Goal: Task Accomplishment & Management: Use online tool/utility

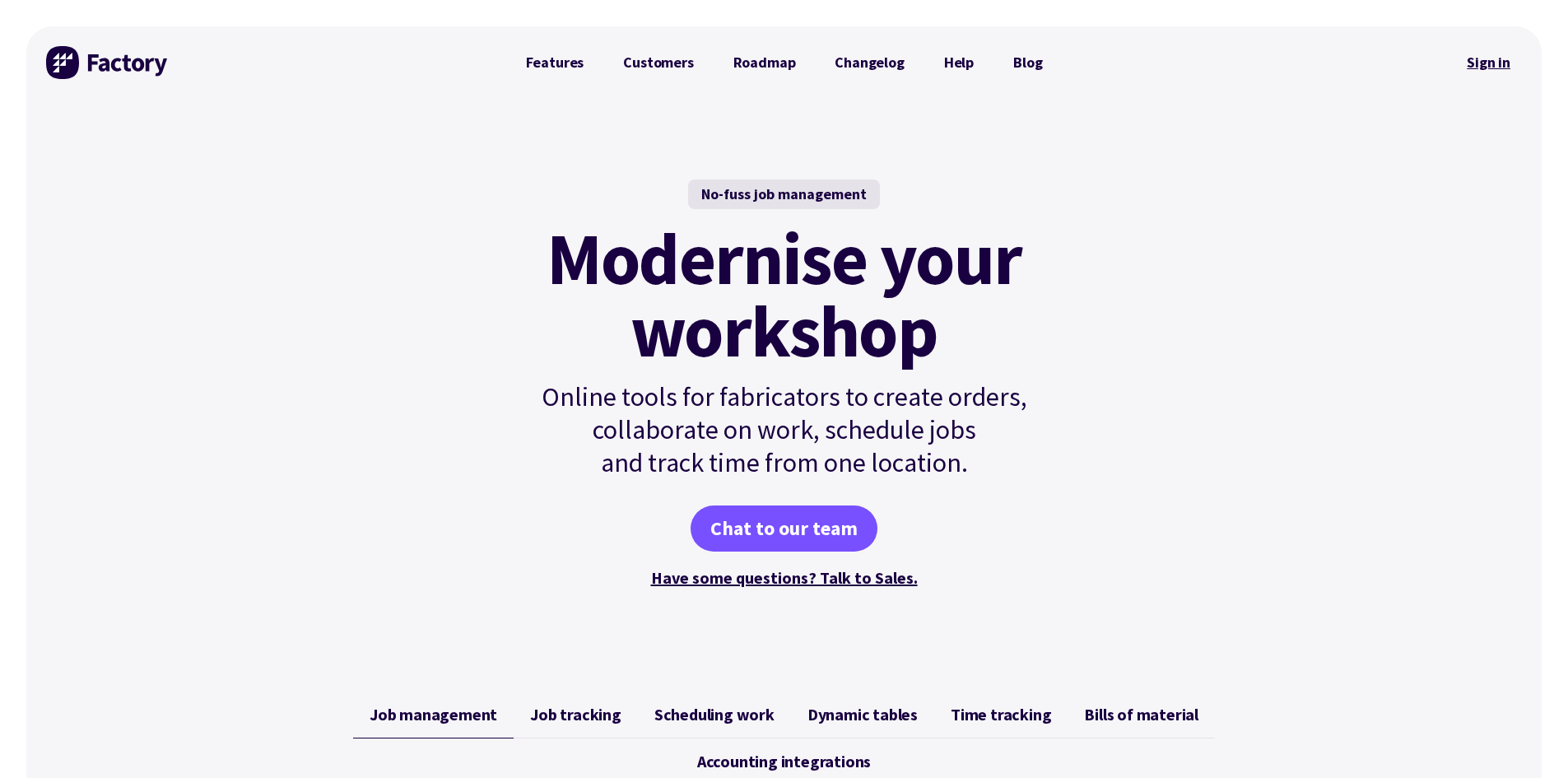
click at [1509, 70] on link "Sign in" at bounding box center [1489, 63] width 67 height 38
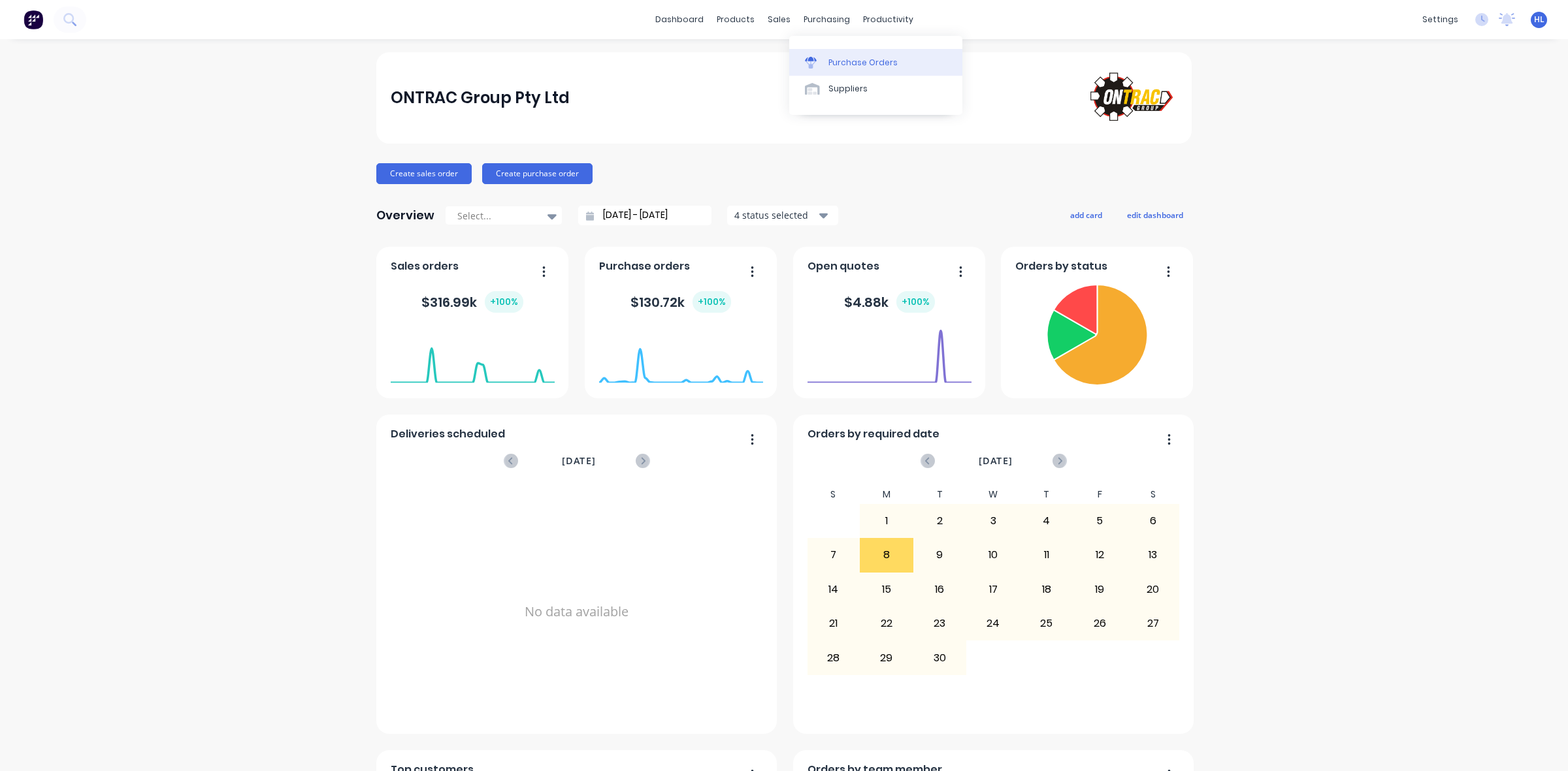
click at [834, 64] on div "Purchase Orders" at bounding box center [863, 62] width 69 height 12
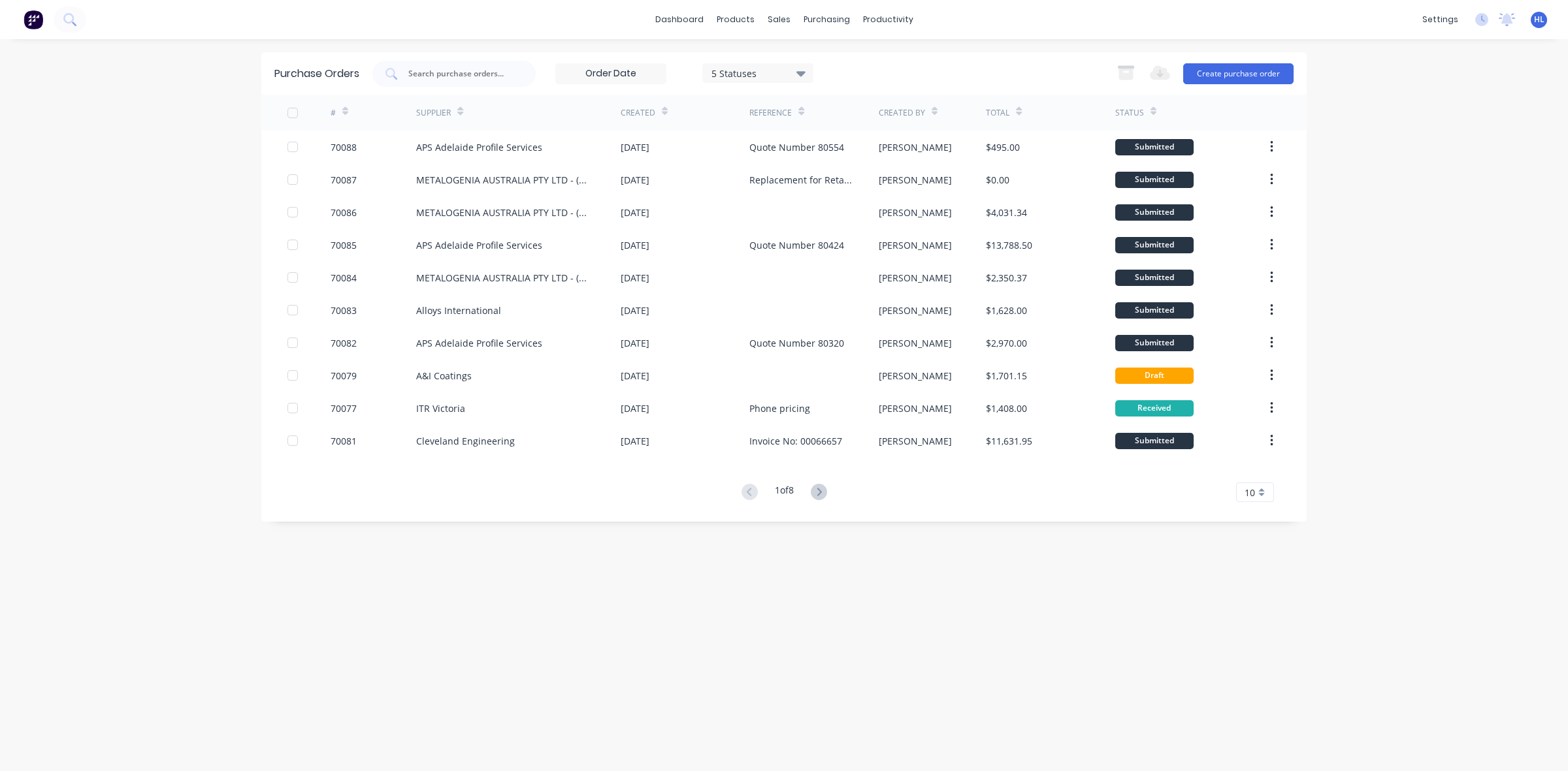
drag, startPoint x: 843, startPoint y: 166, endPoint x: 929, endPoint y: 65, distance: 132.7
click at [929, 65] on div "5 Statuses 5 Statuses Export to Excel (XLSX) Create purchase order" at bounding box center [833, 73] width 921 height 26
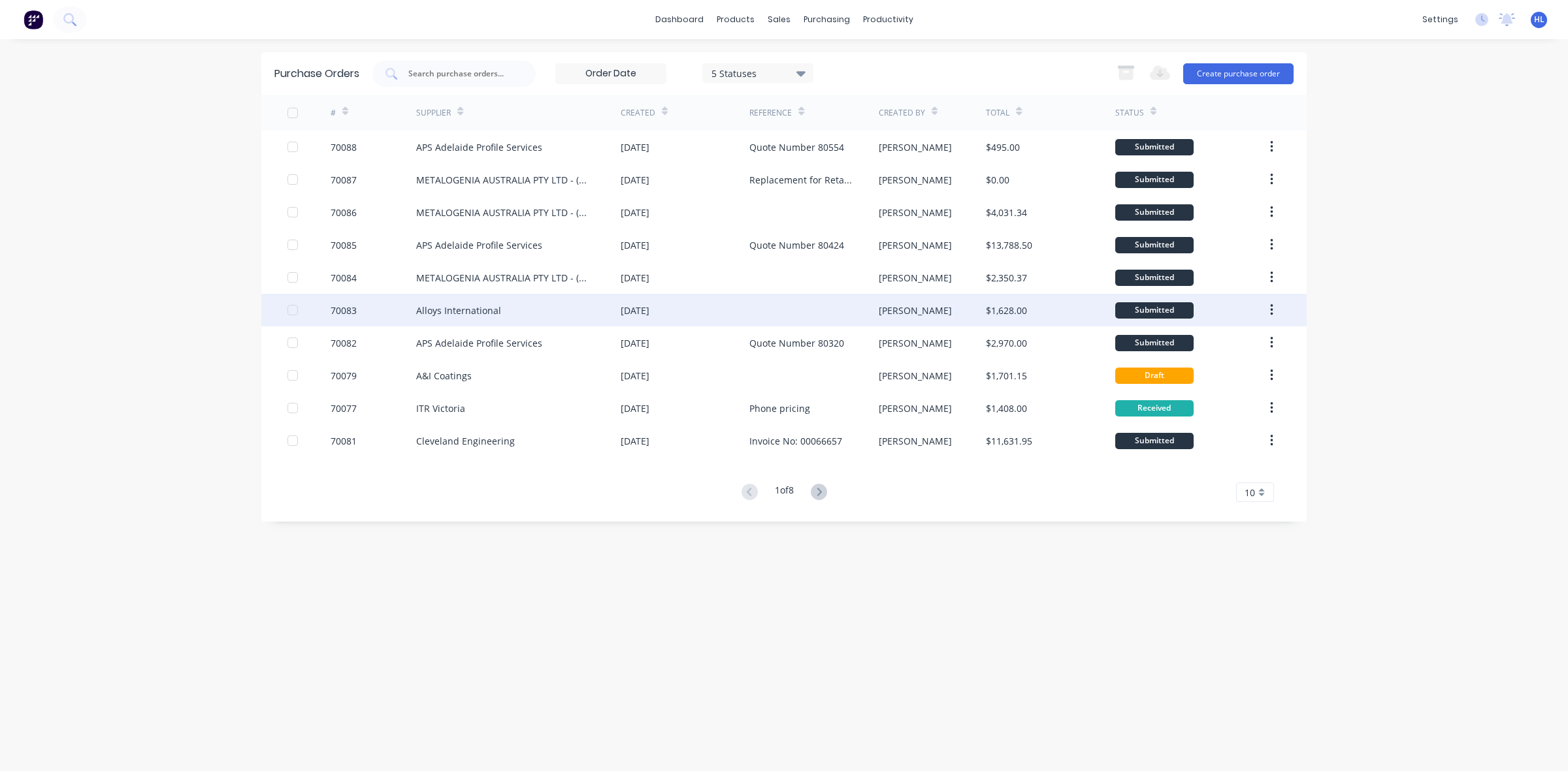
click at [468, 303] on div "Alloys International" at bounding box center [458, 310] width 85 height 14
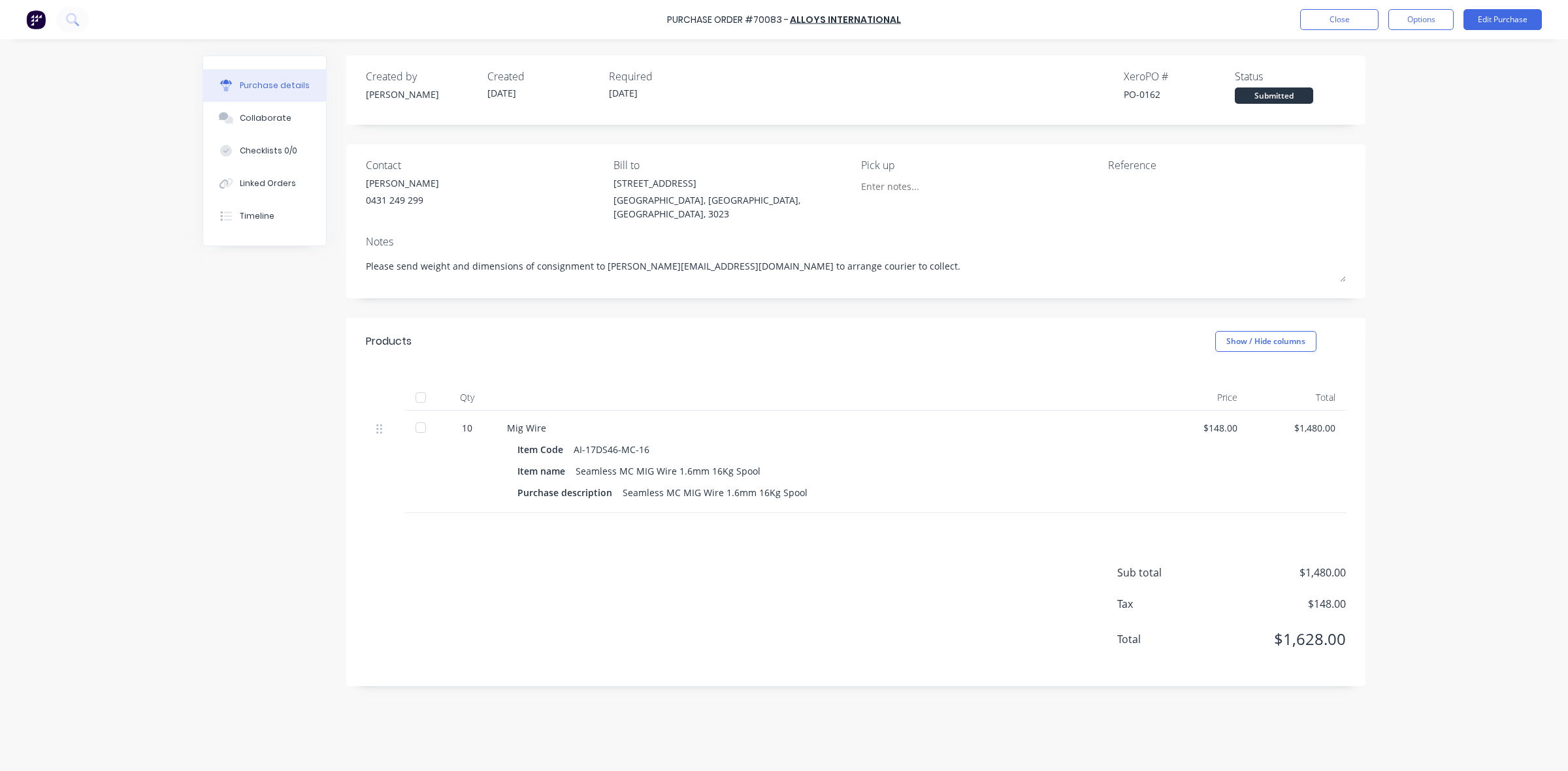
drag, startPoint x: 426, startPoint y: 412, endPoint x: 629, endPoint y: 334, distance: 217.5
click at [426, 415] on div at bounding box center [420, 427] width 26 height 26
type textarea "x"
click at [1328, 16] on button "Close" at bounding box center [1339, 20] width 78 height 21
